Goal: Navigation & Orientation: Find specific page/section

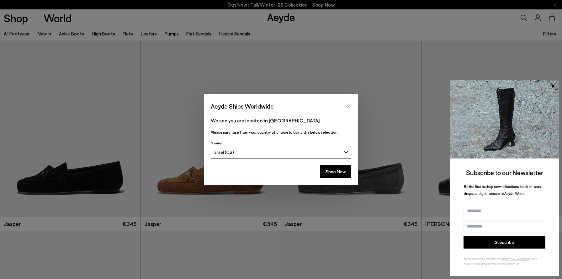
click at [350, 108] on icon "Close" at bounding box center [349, 106] width 4 height 4
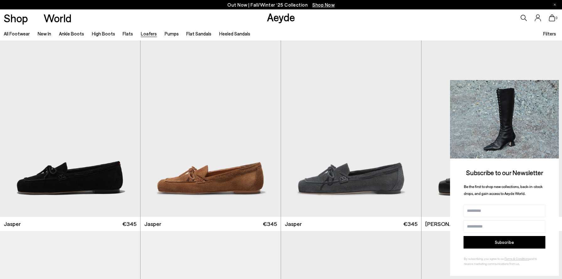
click at [555, 83] on icon at bounding box center [553, 86] width 8 height 8
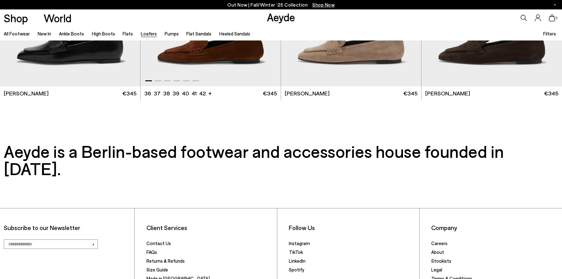
scroll to position [1513, 0]
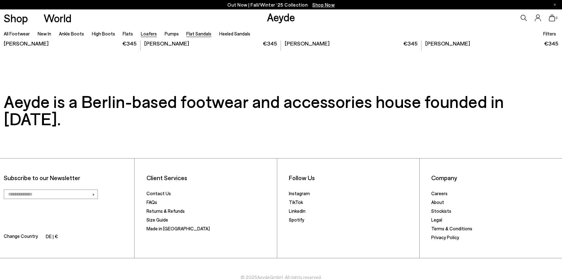
click at [186, 35] on link "Flat Sandals" at bounding box center [198, 34] width 25 height 6
click at [126, 33] on link "Flats" at bounding box center [128, 34] width 10 height 6
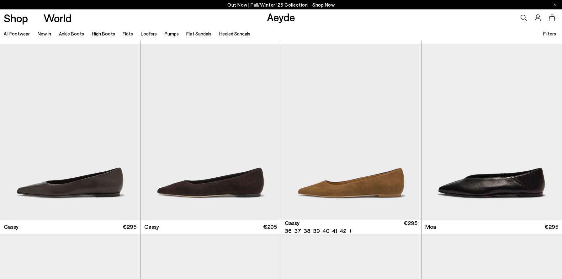
scroll to position [1175, 0]
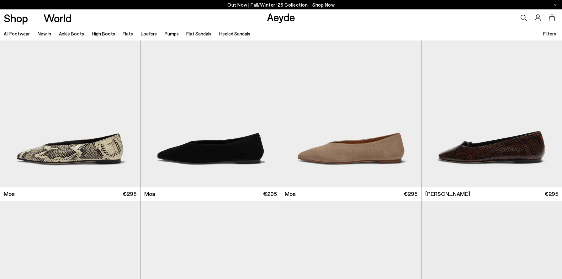
scroll to position [2036, 0]
